Goal: Task Accomplishment & Management: Manage account settings

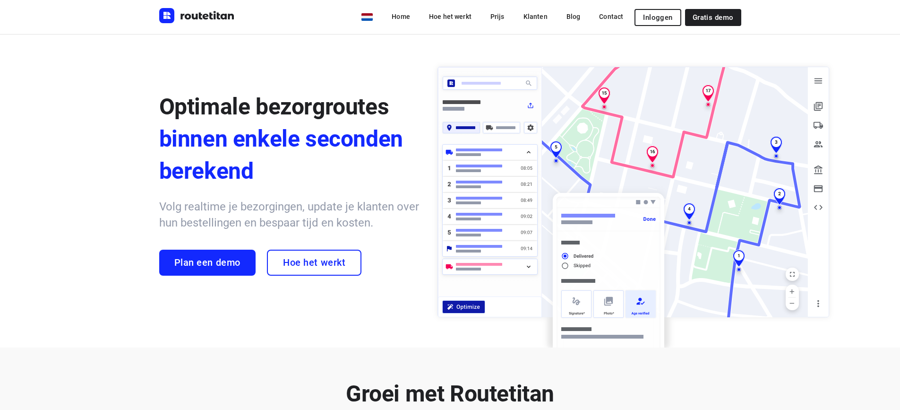
click at [658, 23] on button "Inloggen" at bounding box center [658, 17] width 46 height 17
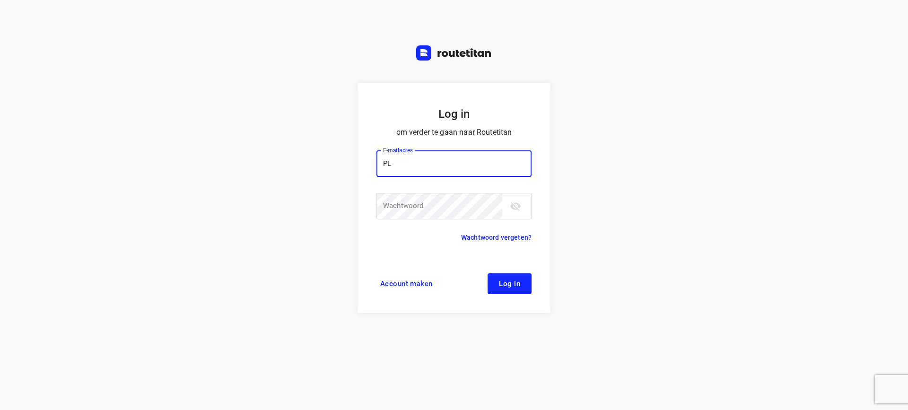
type input "P"
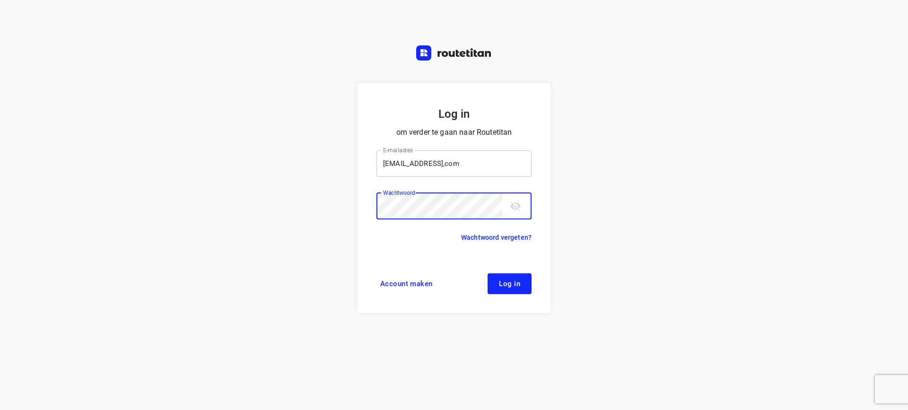
click at [487, 166] on input "[EMAIL_ADDRESS],com" at bounding box center [453, 163] width 155 height 26
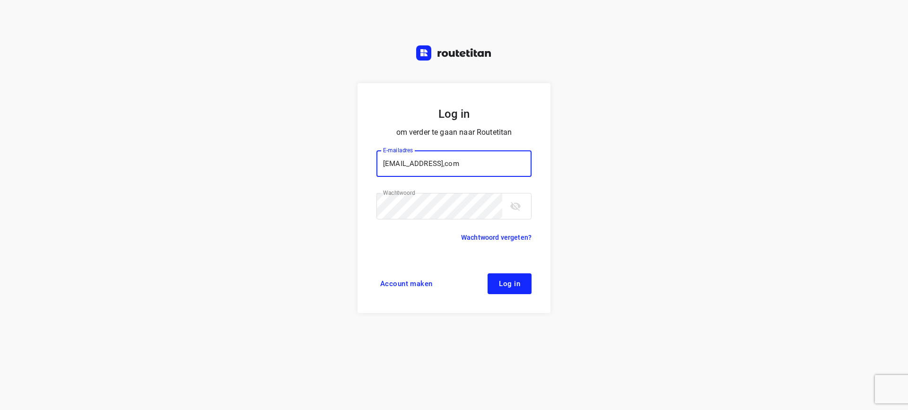
click at [487, 166] on input "[EMAIL_ADDRESS],com" at bounding box center [453, 163] width 155 height 26
click at [513, 200] on icon "toggle password visibility" at bounding box center [515, 205] width 11 height 11
click at [493, 277] on button "Log in" at bounding box center [509, 283] width 44 height 21
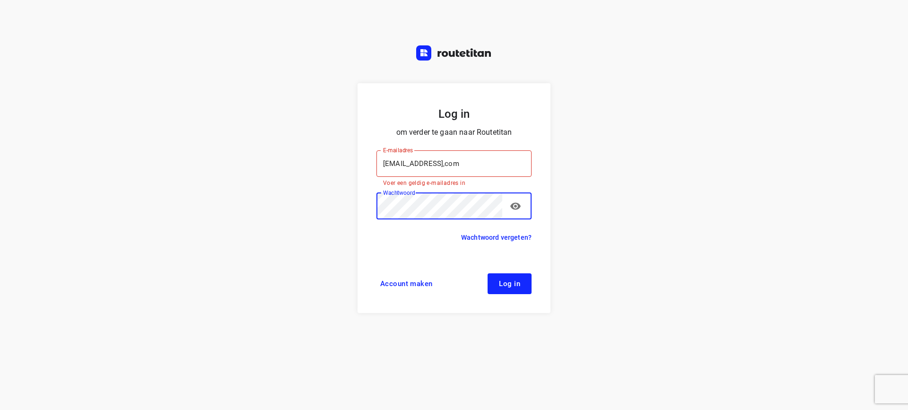
click at [500, 276] on button "Log in" at bounding box center [509, 283] width 44 height 21
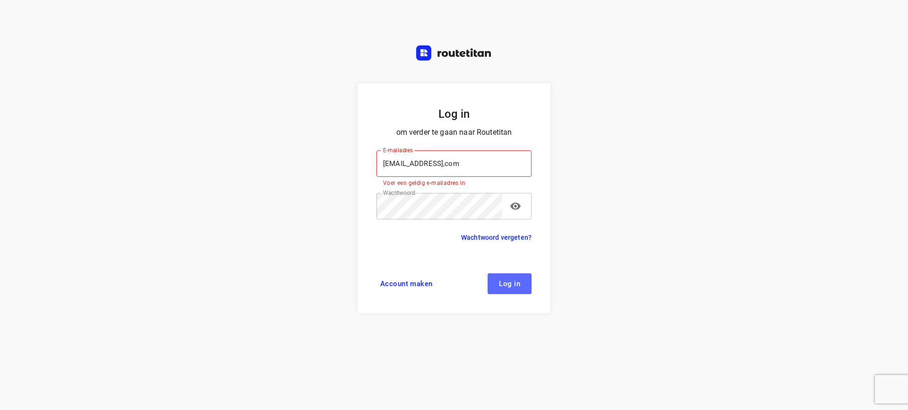
click at [515, 284] on span "Log in" at bounding box center [509, 284] width 21 height 8
click at [464, 163] on input "[EMAIL_ADDRESS],com" at bounding box center [453, 163] width 155 height 26
click at [463, 163] on input "[EMAIL_ADDRESS],com" at bounding box center [453, 163] width 155 height 26
type input "[EMAIL_ADDRESS][DOMAIN_NAME]"
click at [497, 280] on button "Log in" at bounding box center [509, 283] width 44 height 21
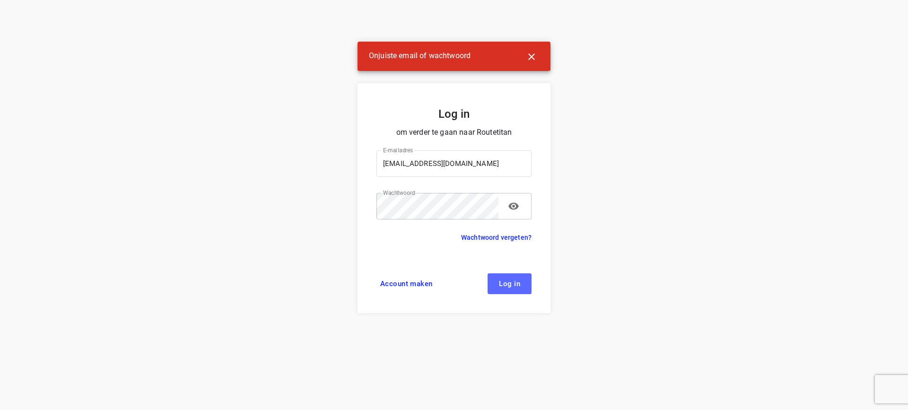
click at [514, 275] on button "Log in" at bounding box center [509, 283] width 44 height 21
click at [509, 282] on span "Log in" at bounding box center [509, 284] width 21 height 8
